Goal: Information Seeking & Learning: Check status

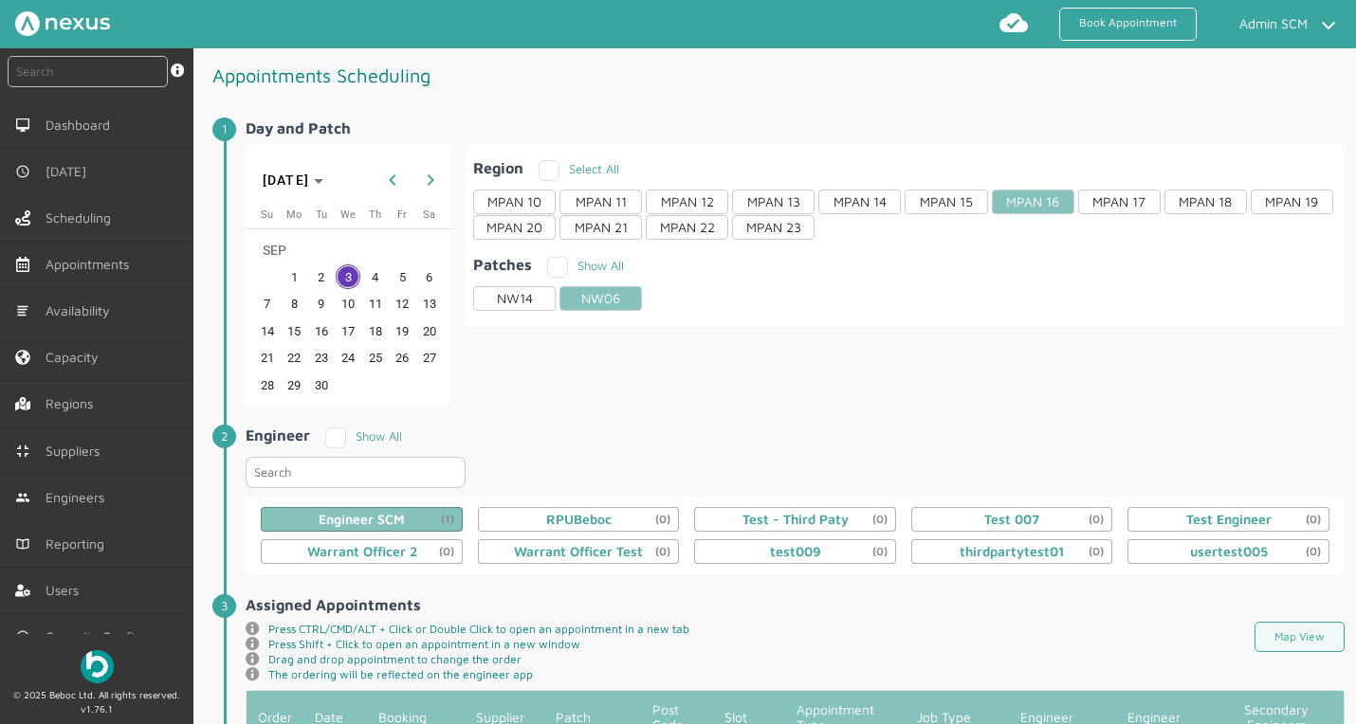
scroll to position [311, 0]
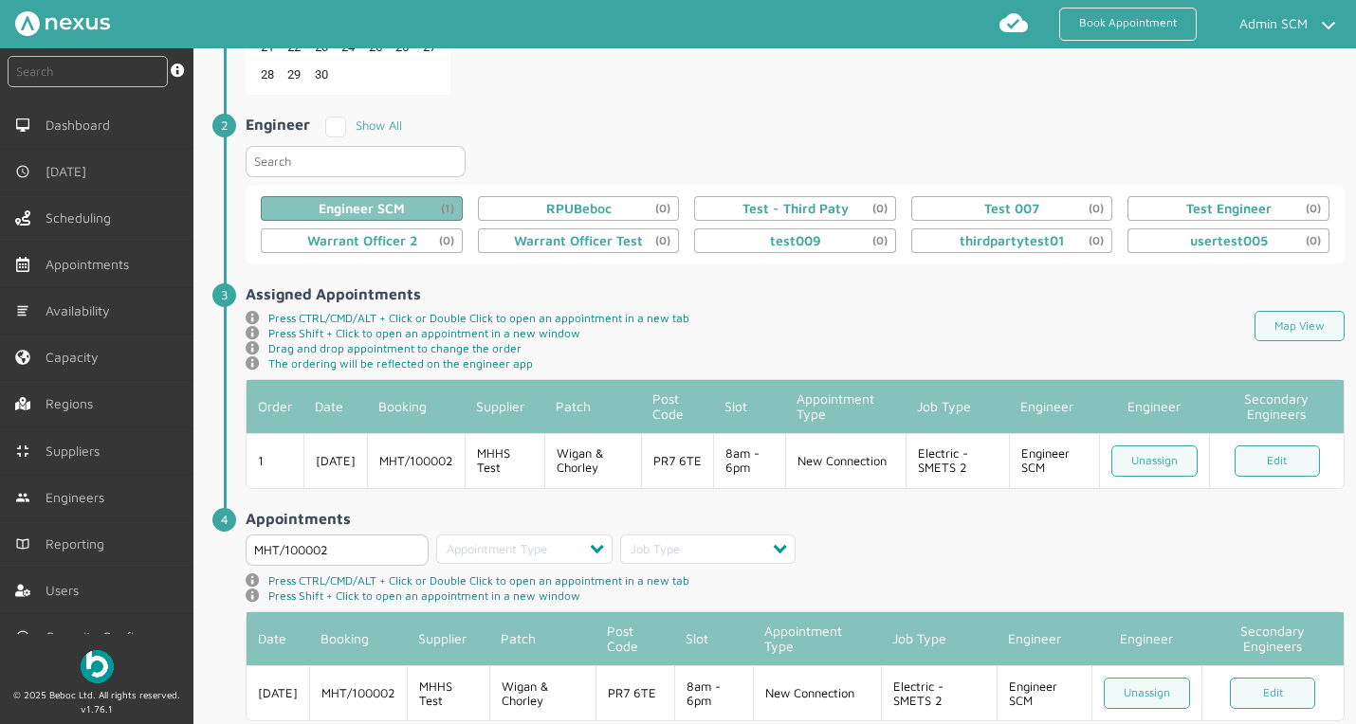
click at [779, 288] on h2 "Assigned Appointments ️️️" at bounding box center [795, 293] width 1099 height 17
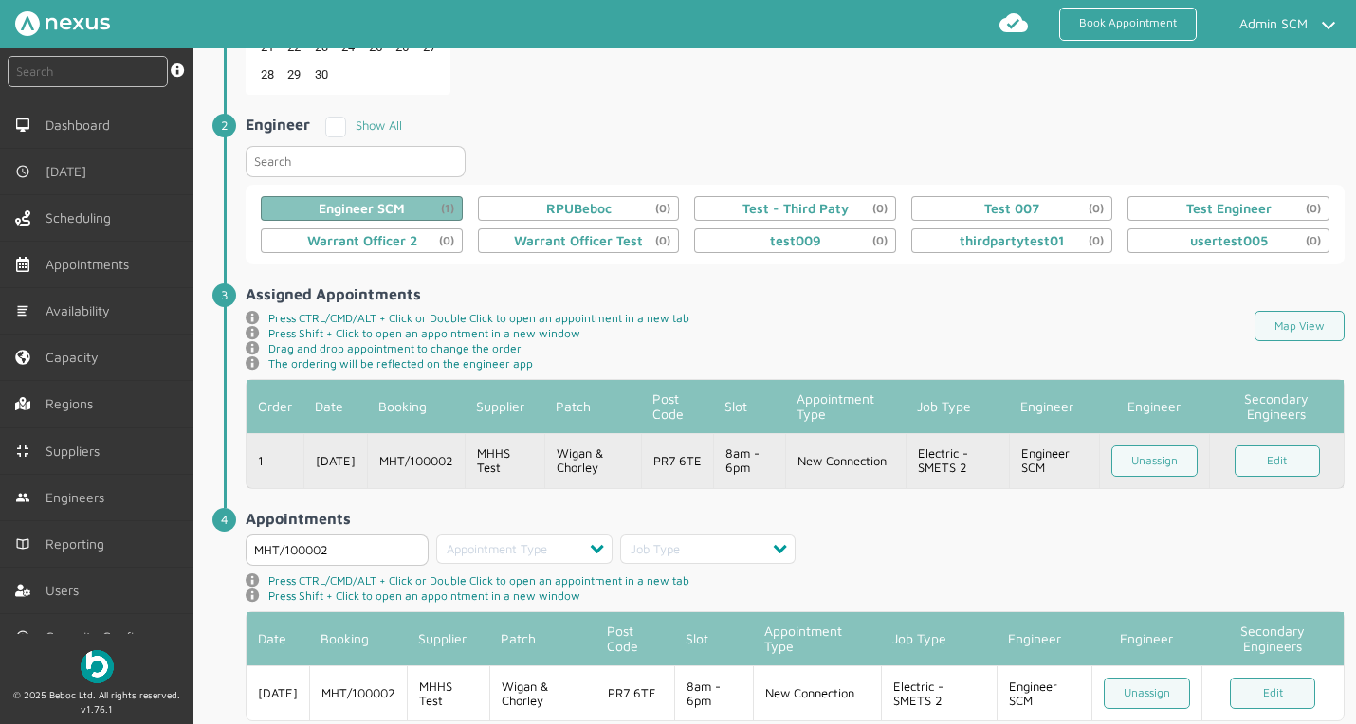
click at [412, 455] on td "MHT/100002" at bounding box center [416, 460] width 98 height 55
click at [435, 452] on td "MHT/100002" at bounding box center [416, 460] width 98 height 55
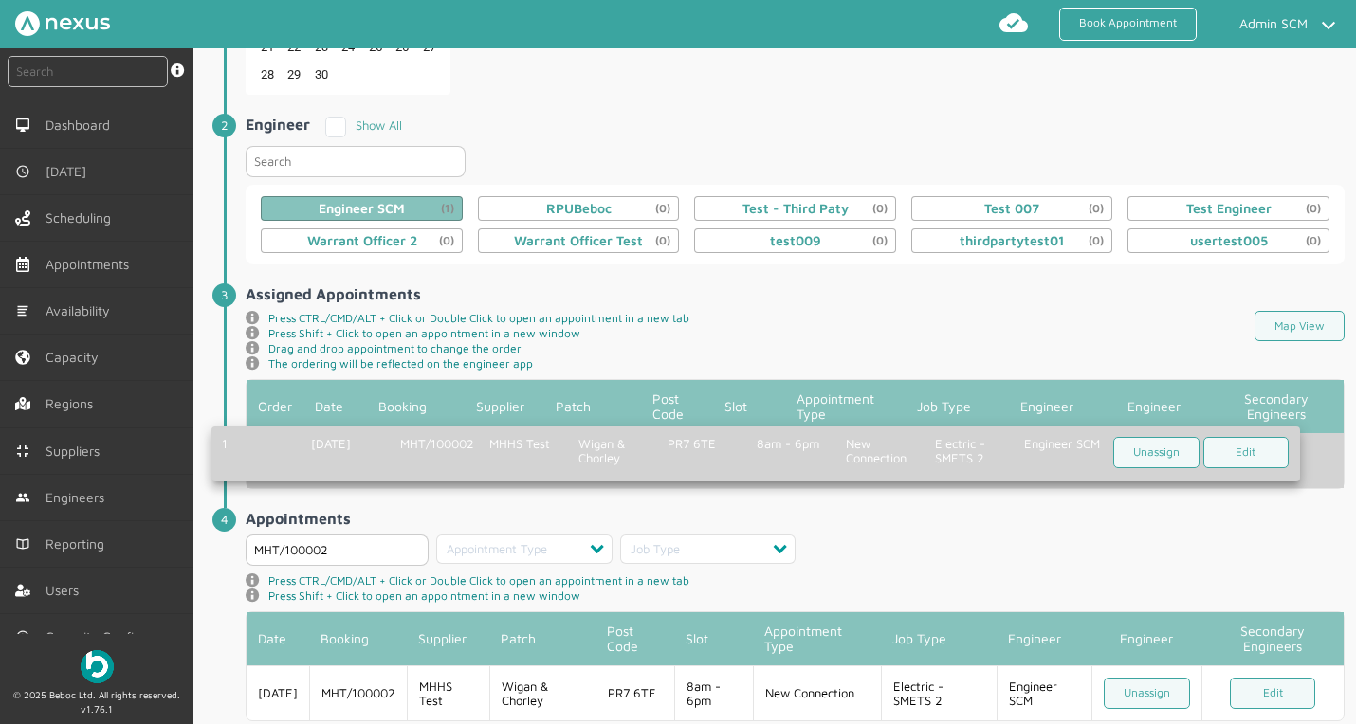
drag, startPoint x: 472, startPoint y: 461, endPoint x: 453, endPoint y: 451, distance: 21.2
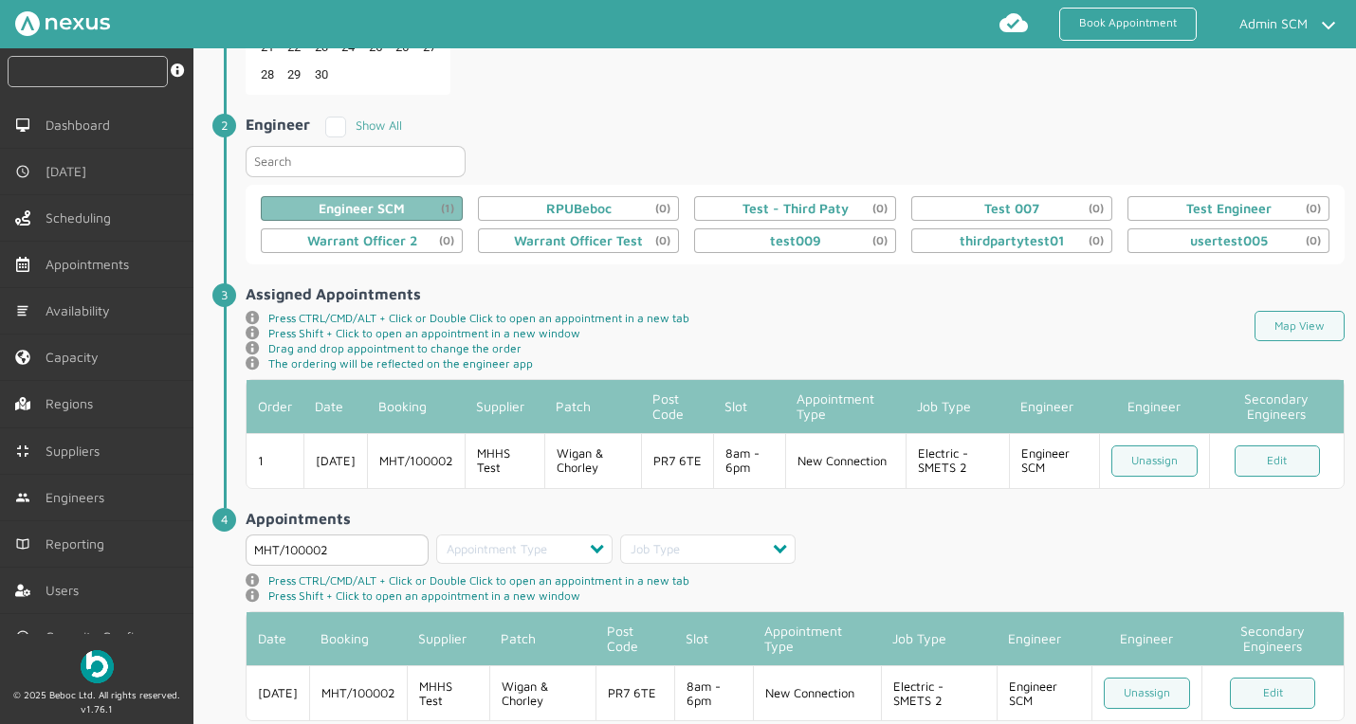
click at [61, 81] on input "text" at bounding box center [88, 71] width 160 height 31
type input "MHT/1000002"
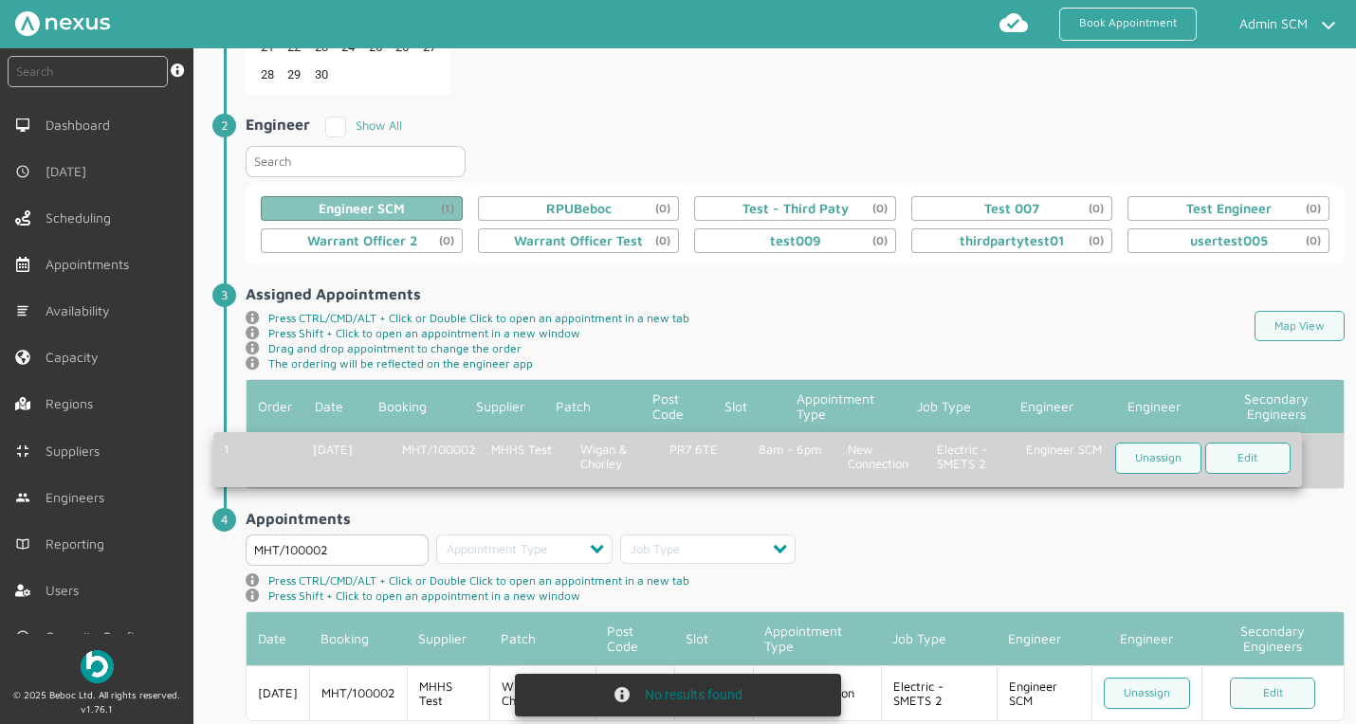
drag, startPoint x: 470, startPoint y: 458, endPoint x: 457, endPoint y: 457, distance: 13.3
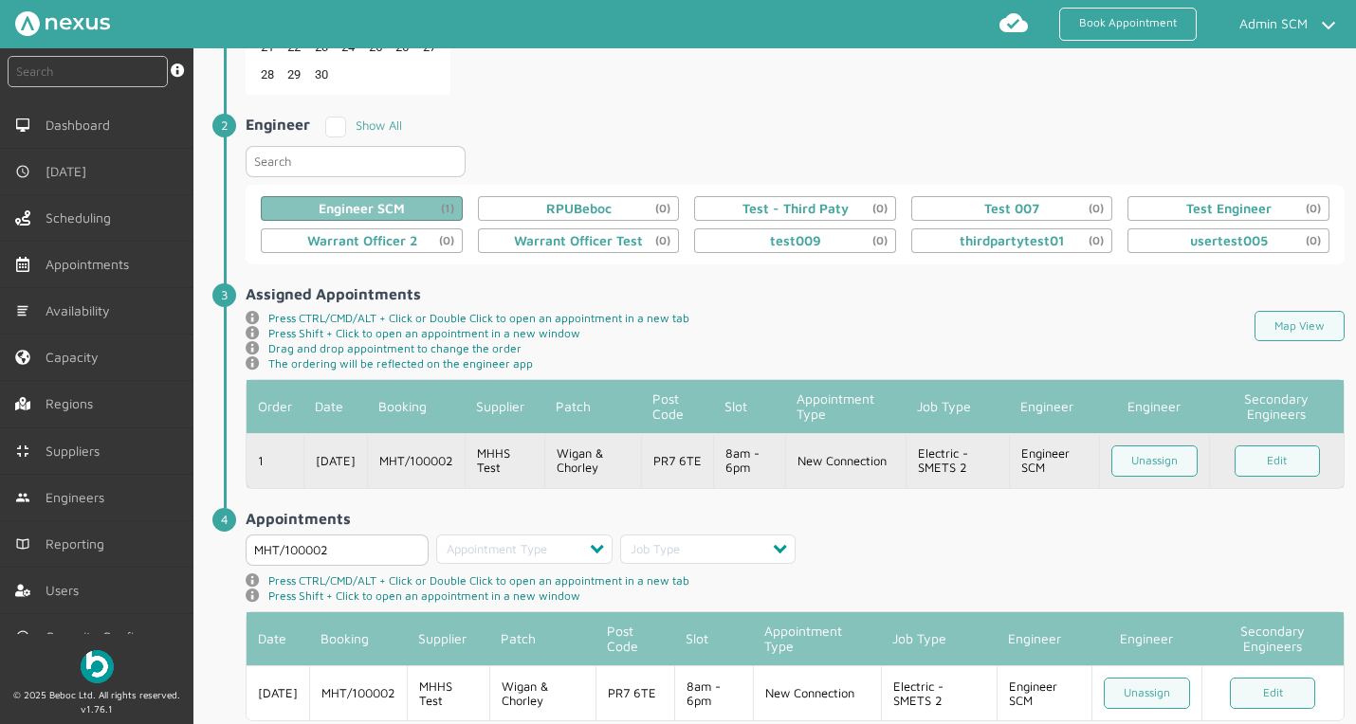
click at [428, 458] on td "MHT/100002" at bounding box center [416, 460] width 98 height 55
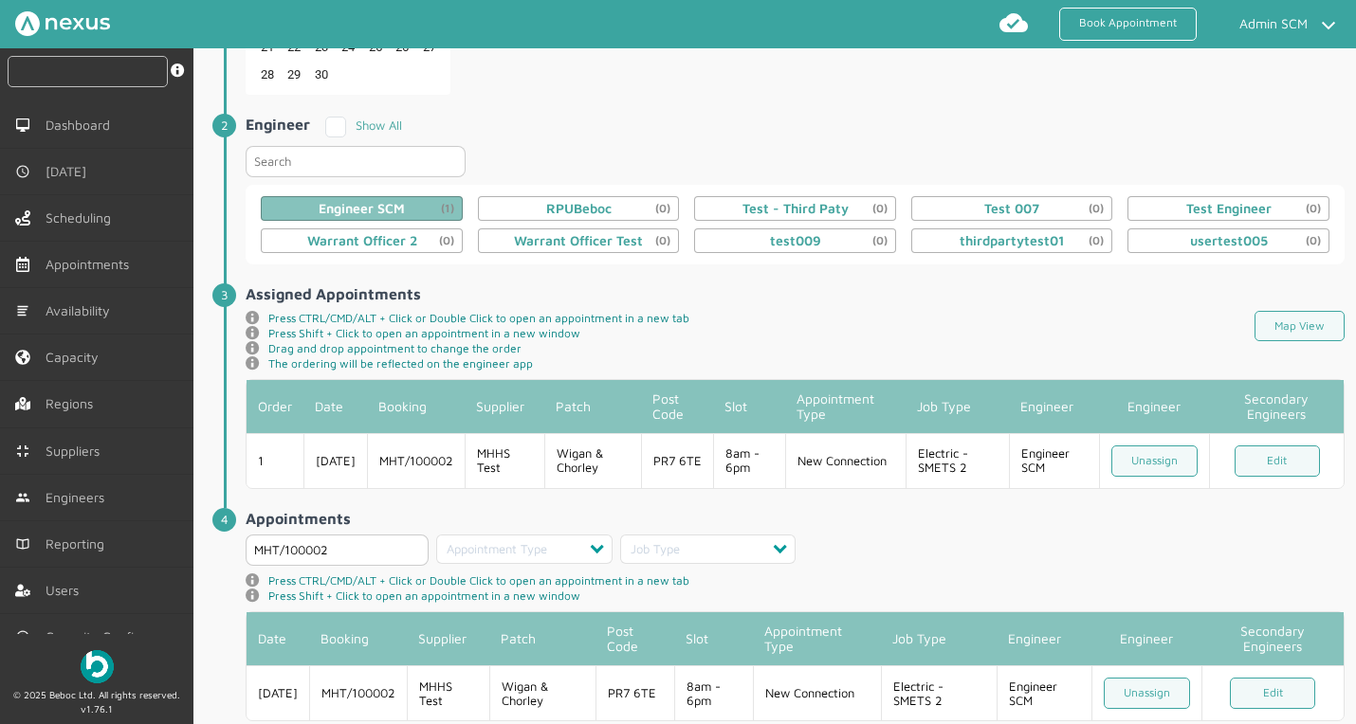
click at [72, 68] on input "text" at bounding box center [88, 71] width 160 height 31
type input "MHT/100002"
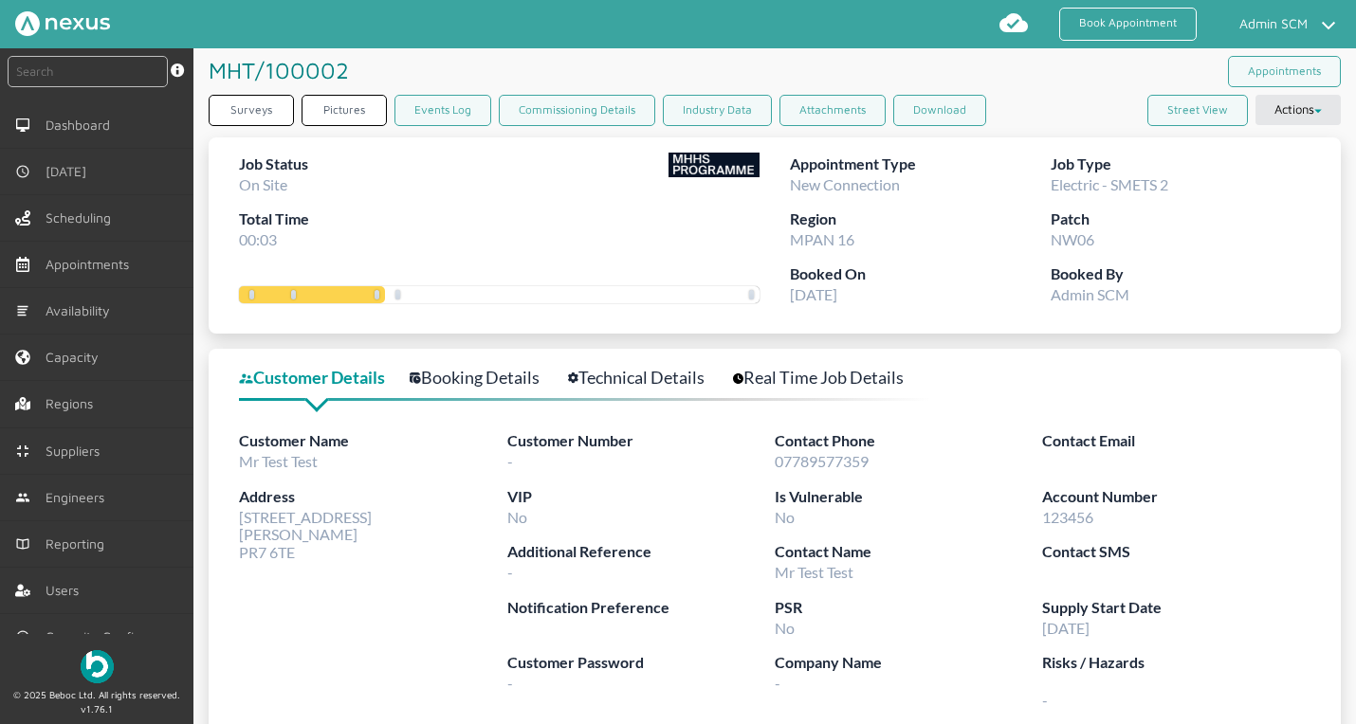
click at [1170, 172] on label "Job Type" at bounding box center [1181, 165] width 260 height 24
click at [1010, 215] on label "Region" at bounding box center [920, 220] width 260 height 24
click at [449, 374] on link "Booking Details" at bounding box center [485, 377] width 151 height 27
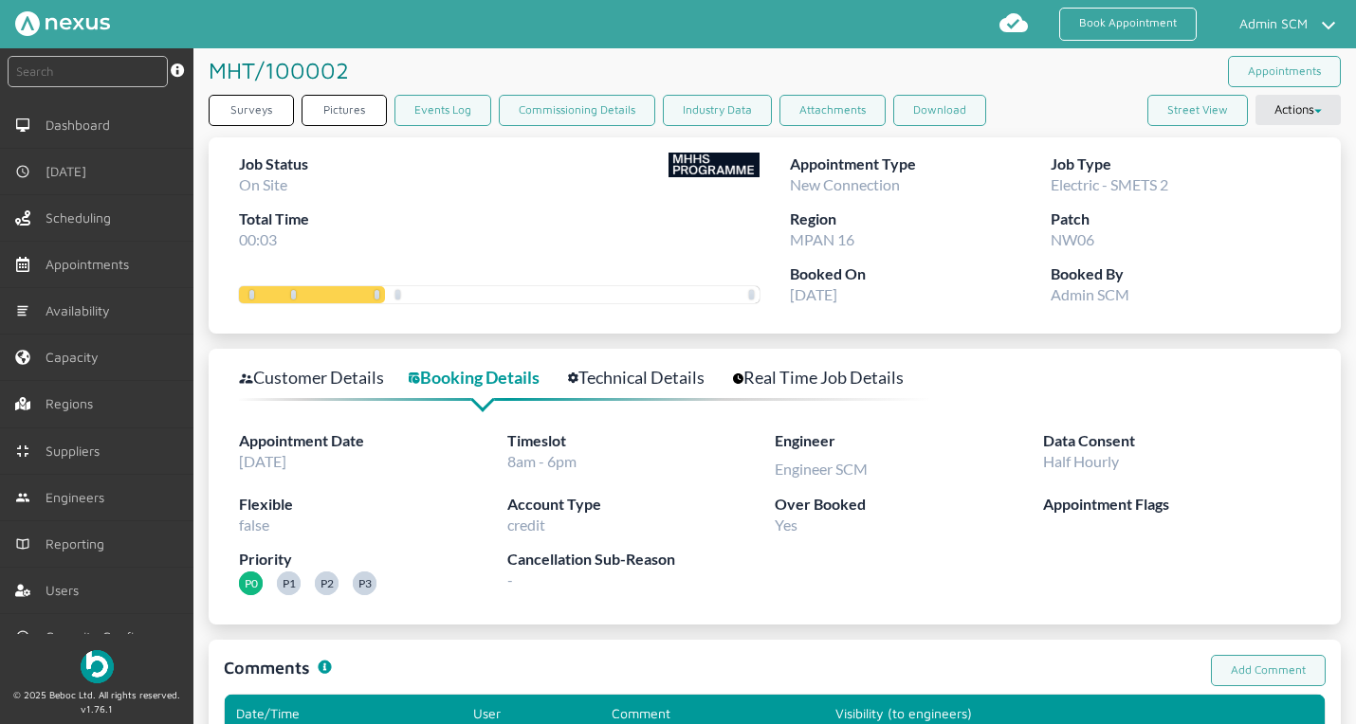
click at [637, 375] on link "Technical Details" at bounding box center [646, 377] width 157 height 27
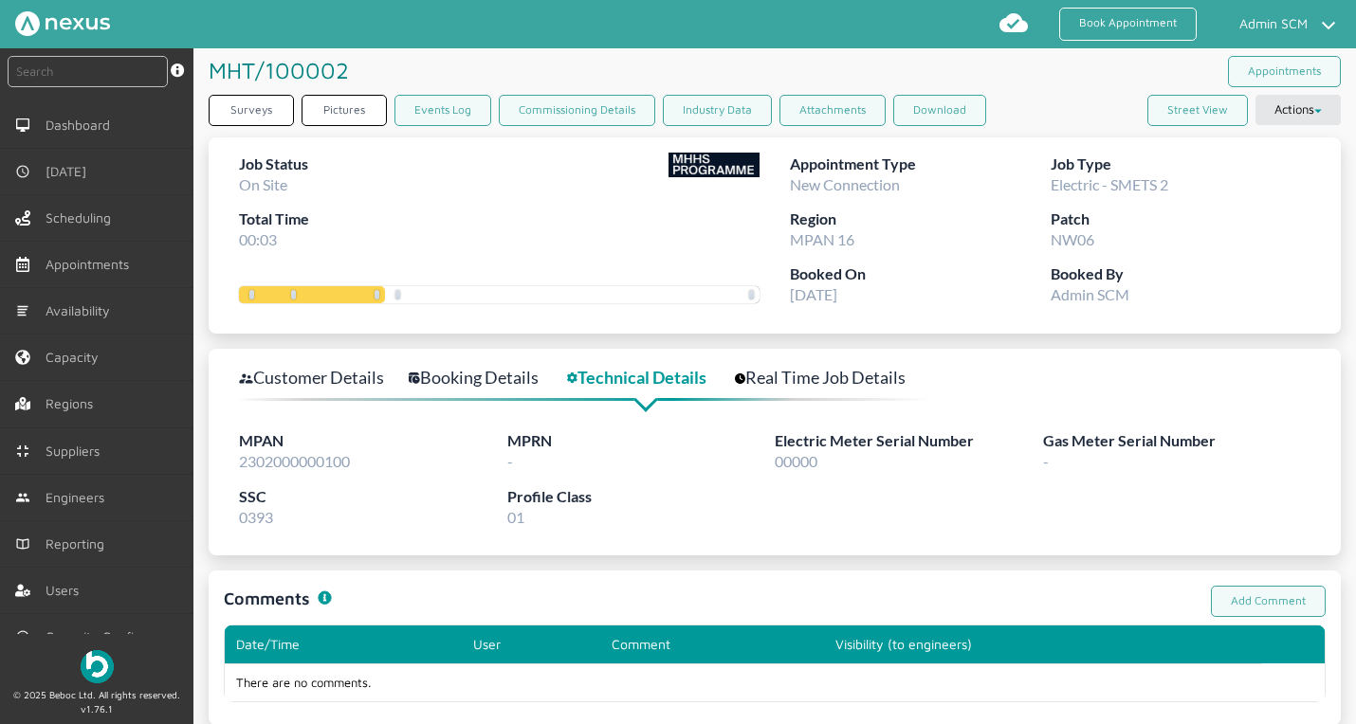
click at [866, 371] on link "Real Time Job Details" at bounding box center [831, 377] width 192 height 27
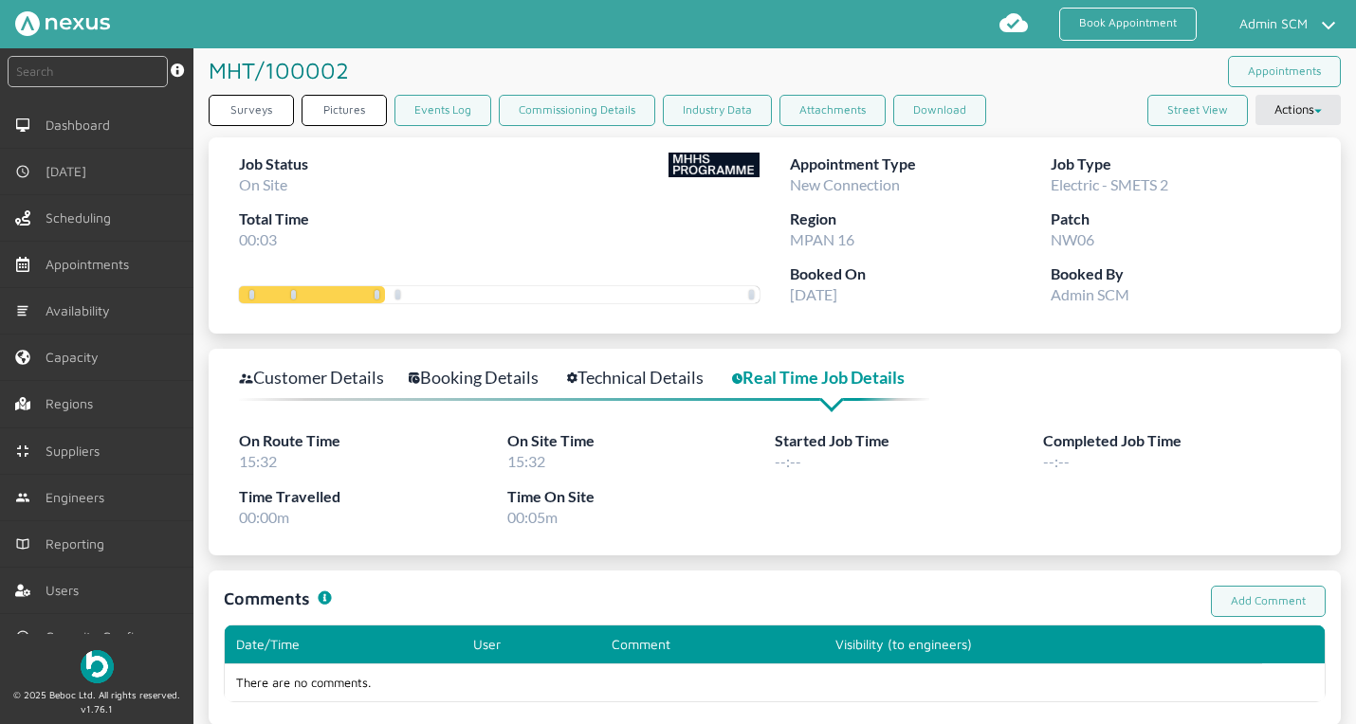
click at [320, 381] on link "Customer Details" at bounding box center [322, 377] width 166 height 27
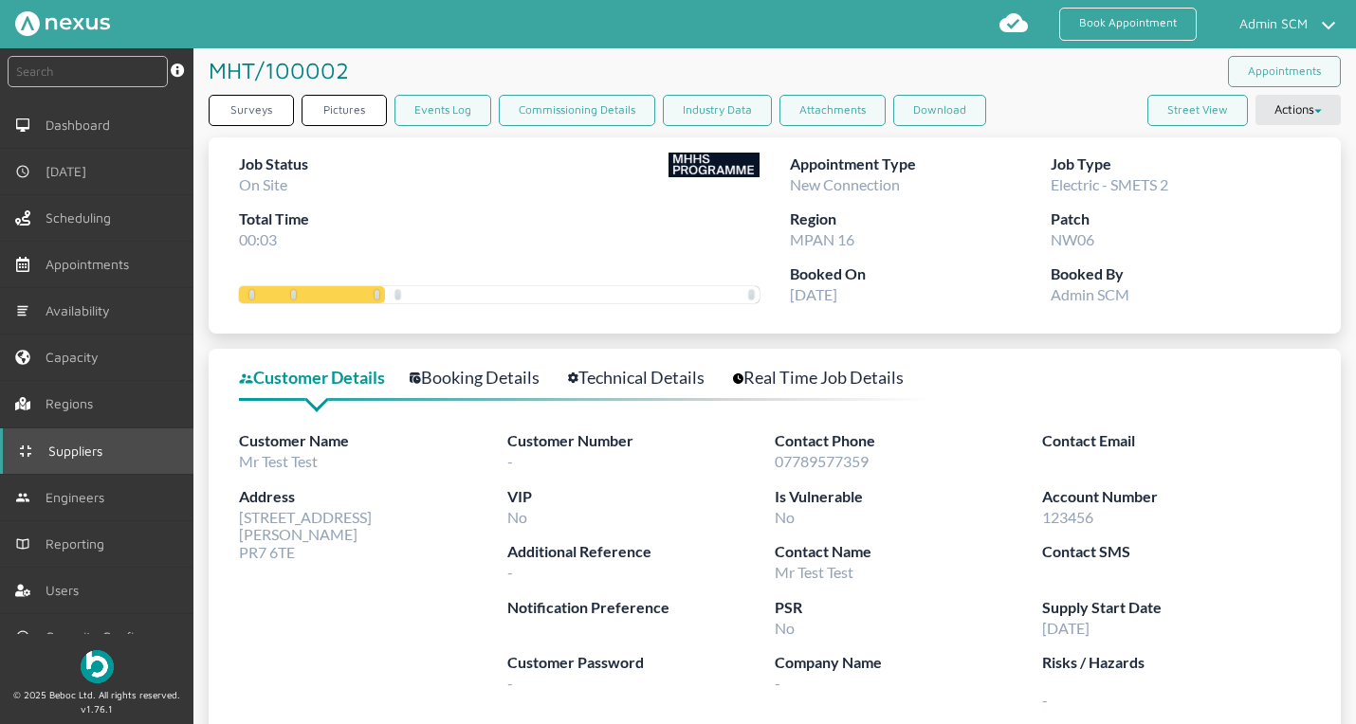
click at [79, 450] on span "Suppliers" at bounding box center [79, 451] width 62 height 15
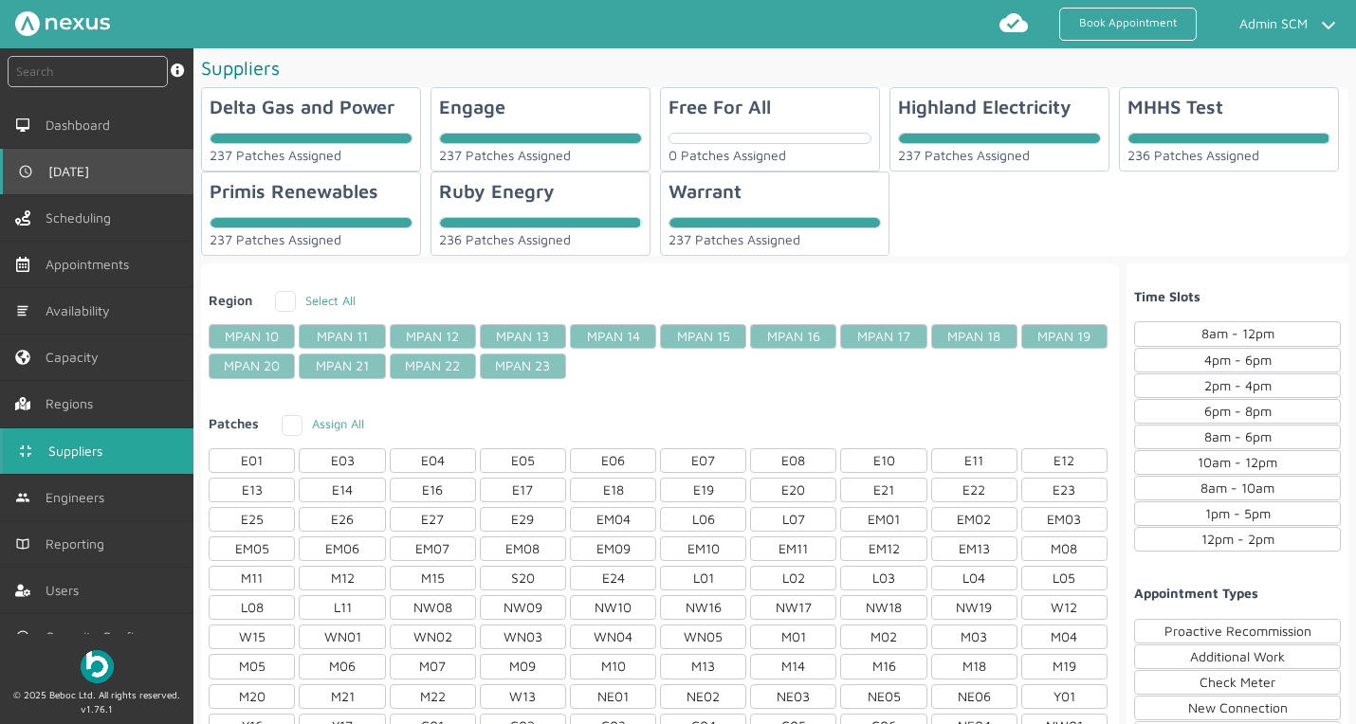
click at [82, 179] on link "[DATE]" at bounding box center [96, 172] width 193 height 46
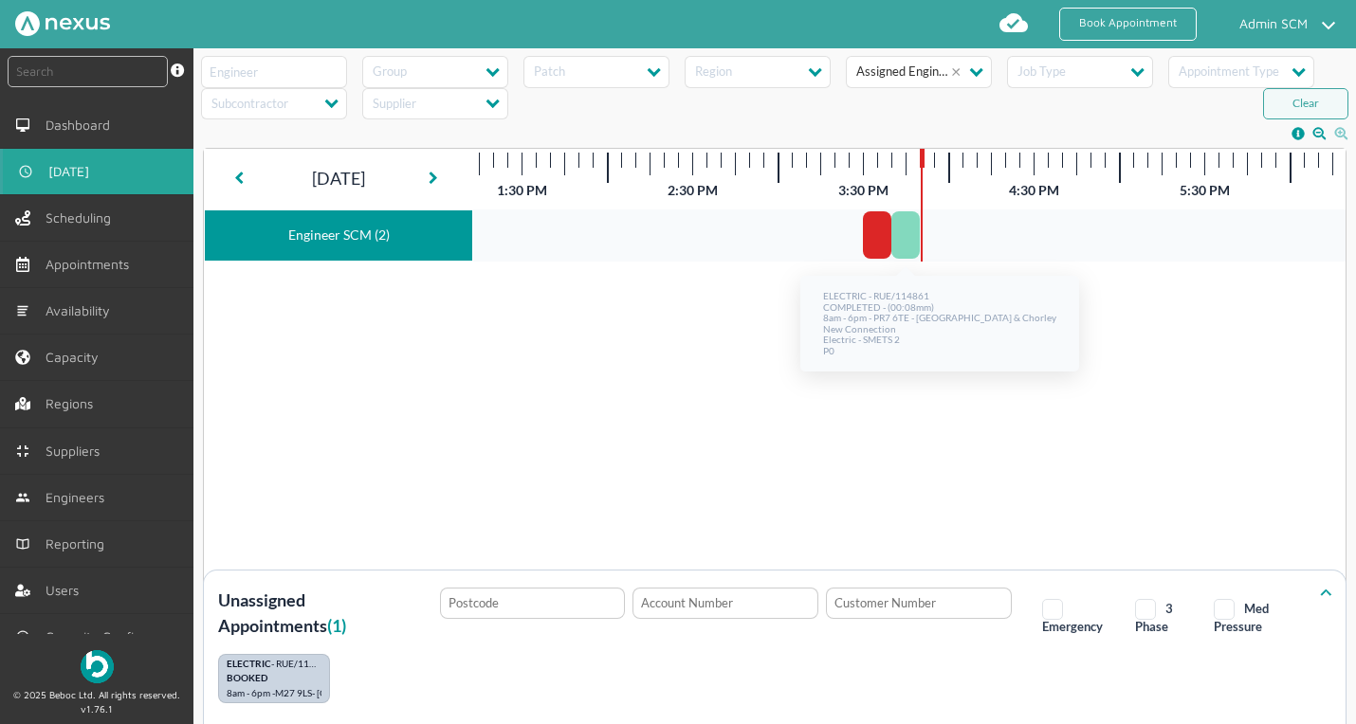
click at [906, 243] on div at bounding box center [905, 234] width 28 height 47
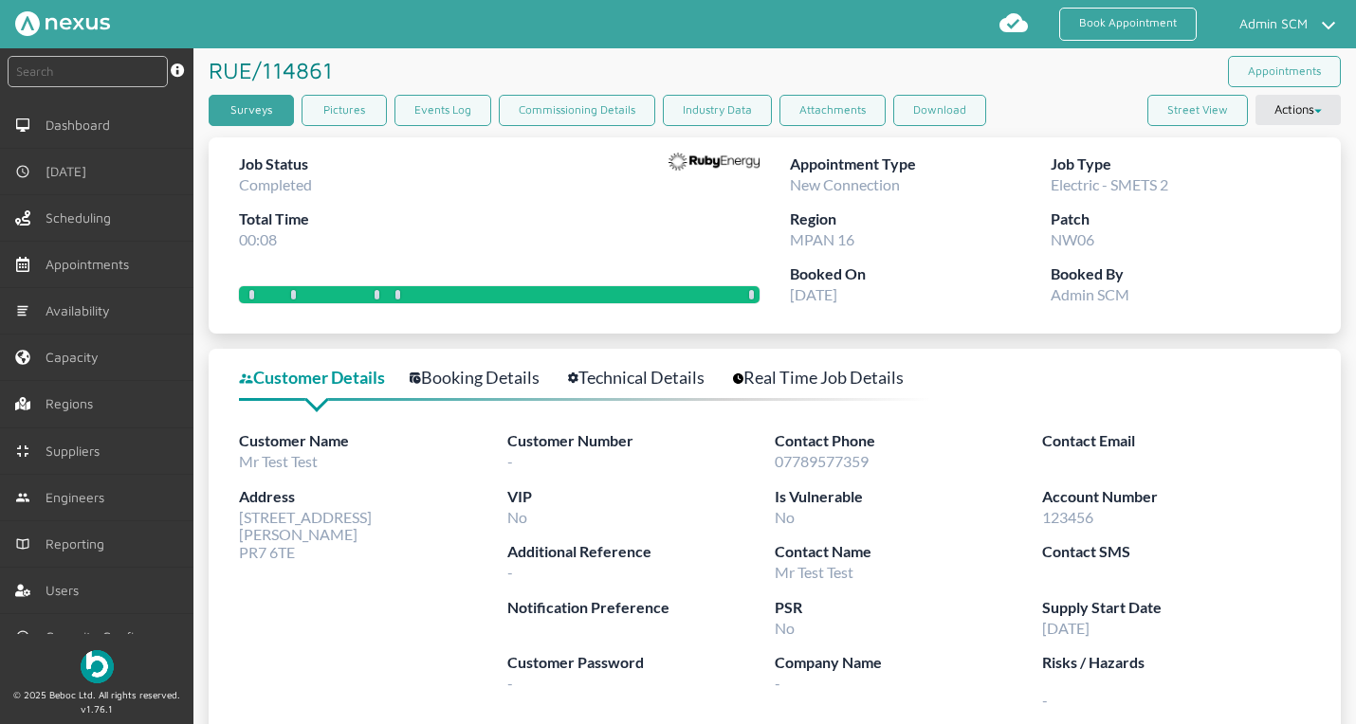
click at [287, 103] on link "Surveys" at bounding box center [251, 110] width 85 height 31
